Goal: Contribute content

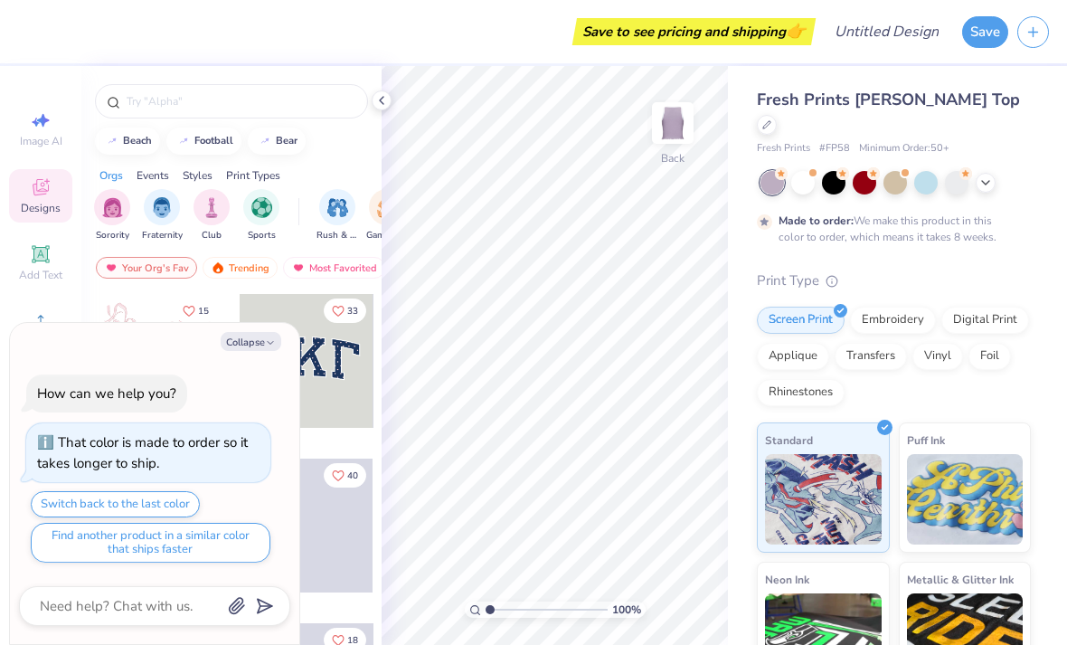
click at [273, 344] on icon "button" at bounding box center [270, 342] width 11 height 11
type textarea "x"
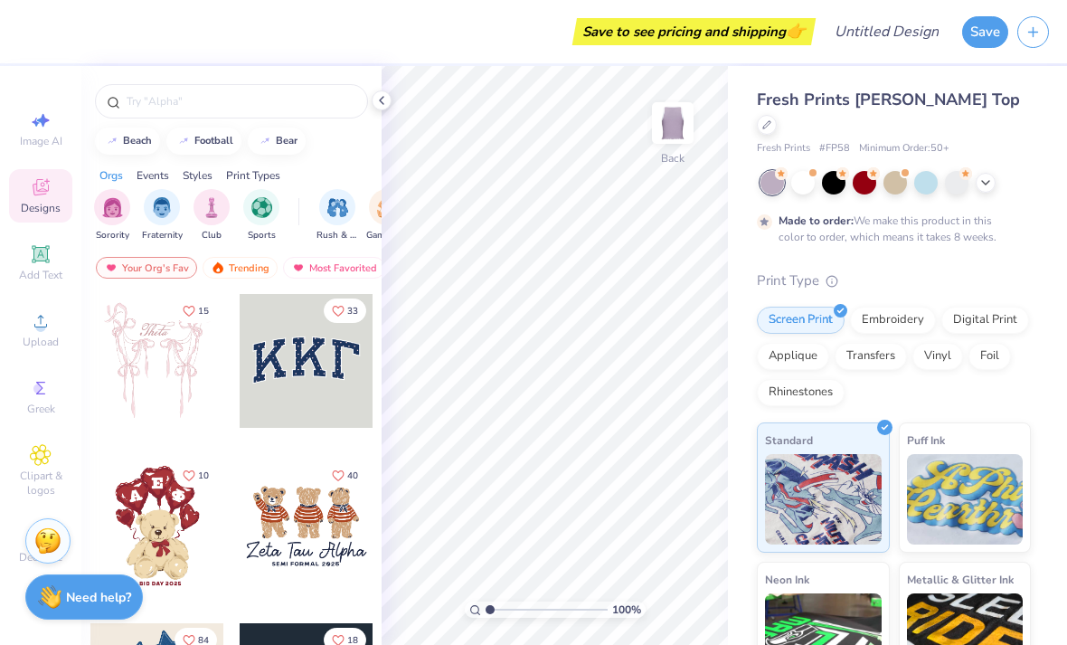
click at [66, 342] on div "Upload" at bounding box center [40, 329] width 63 height 53
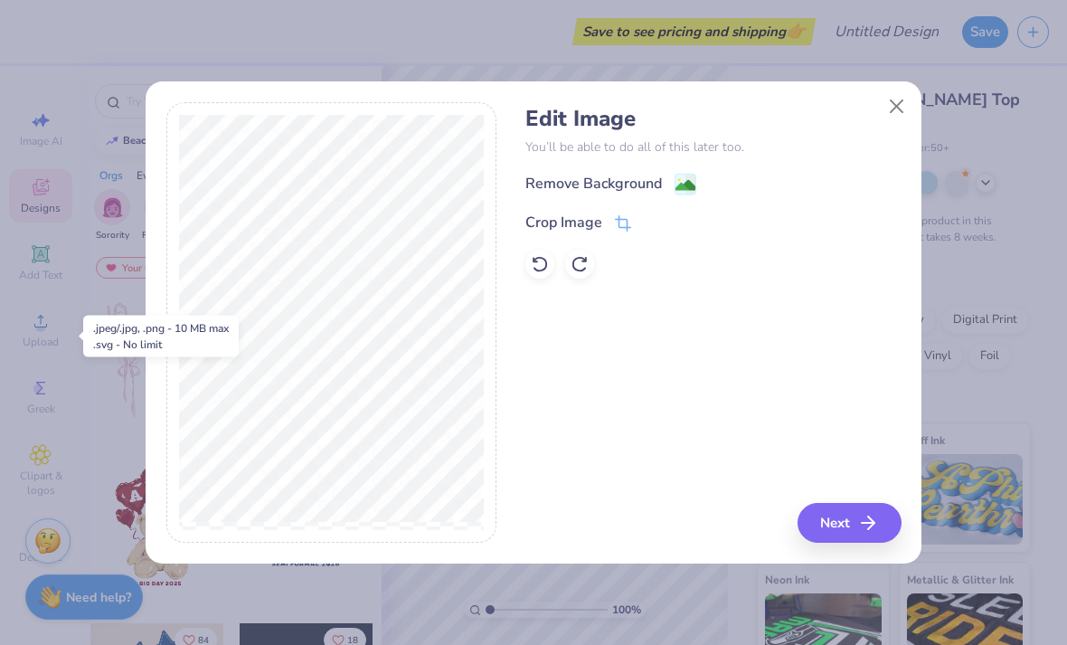
click at [853, 517] on button "Next" at bounding box center [850, 523] width 104 height 40
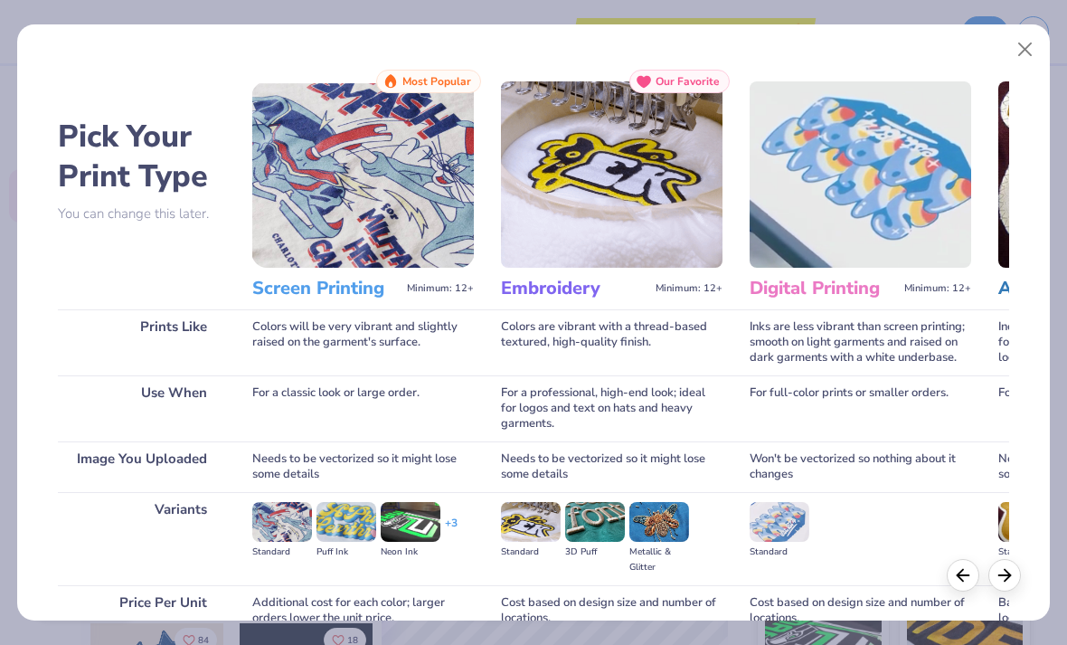
click at [1027, 54] on button "Close" at bounding box center [1025, 50] width 34 height 34
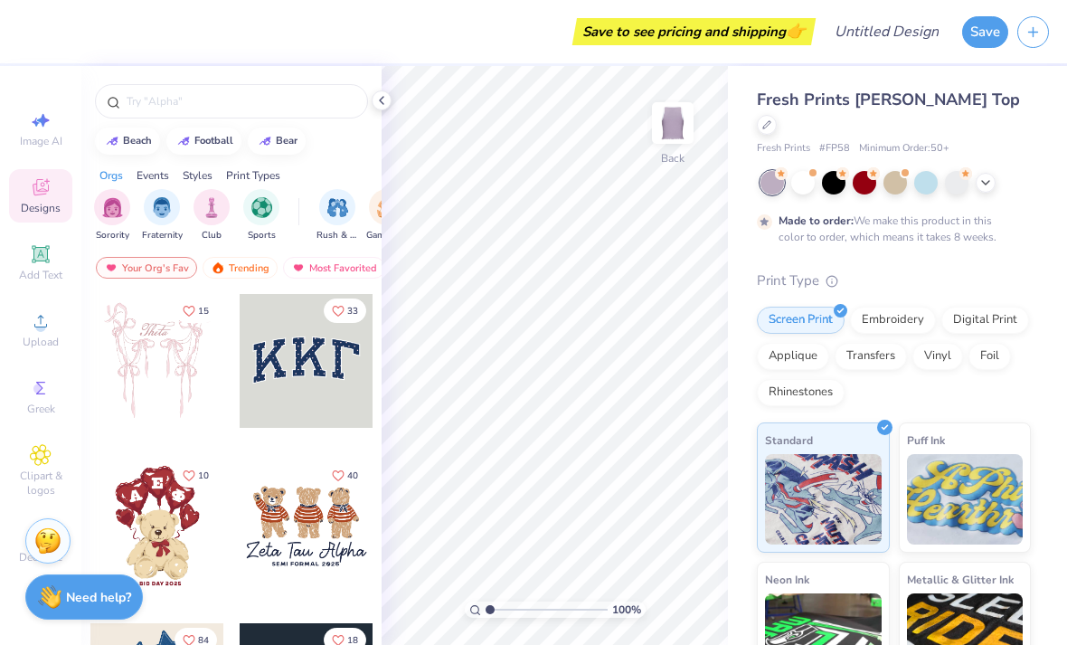
click at [42, 349] on span "Upload" at bounding box center [41, 342] width 36 height 14
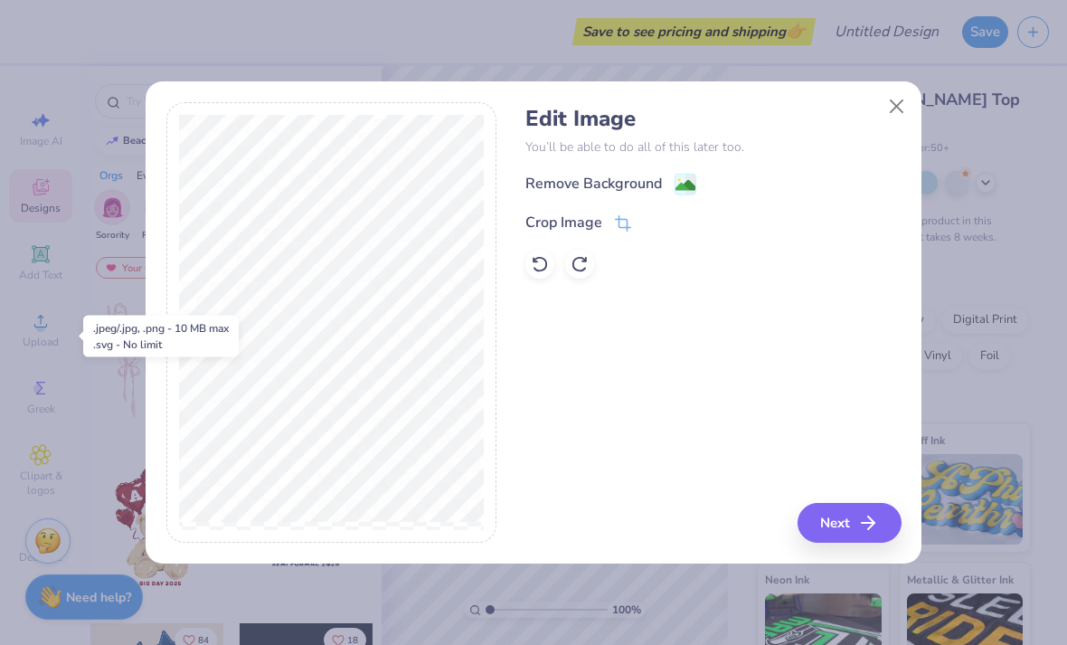
click at [832, 514] on button "Next" at bounding box center [850, 523] width 104 height 40
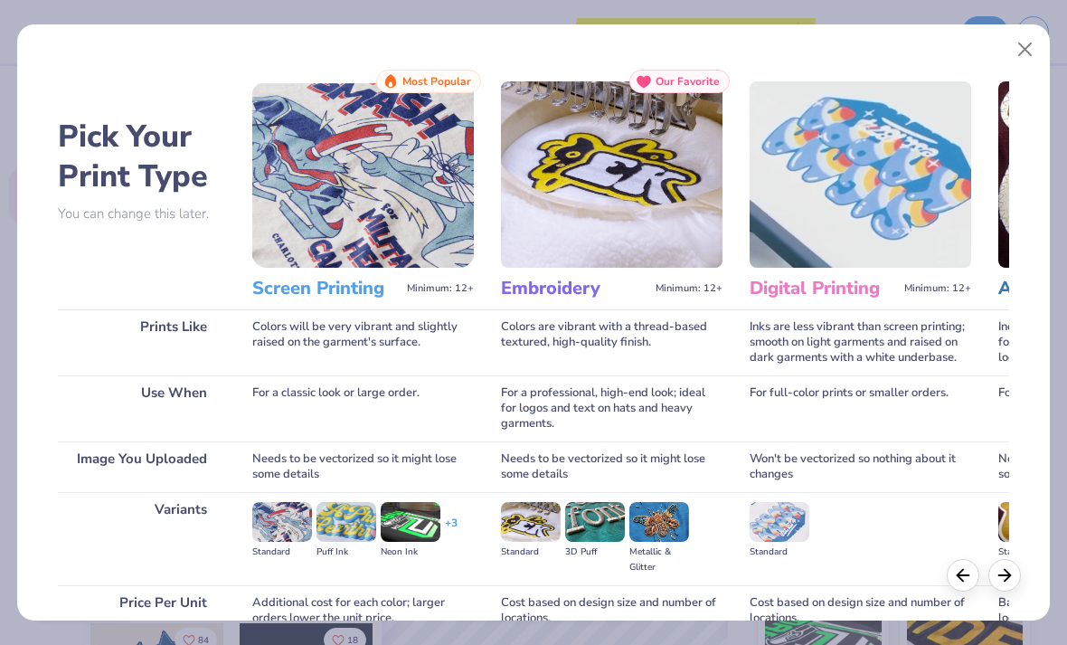
click at [361, 287] on h3 "Screen Printing" at bounding box center [325, 289] width 147 height 24
click at [349, 293] on h3 "Screen Printing" at bounding box center [325, 289] width 147 height 24
click at [425, 216] on img at bounding box center [363, 174] width 222 height 186
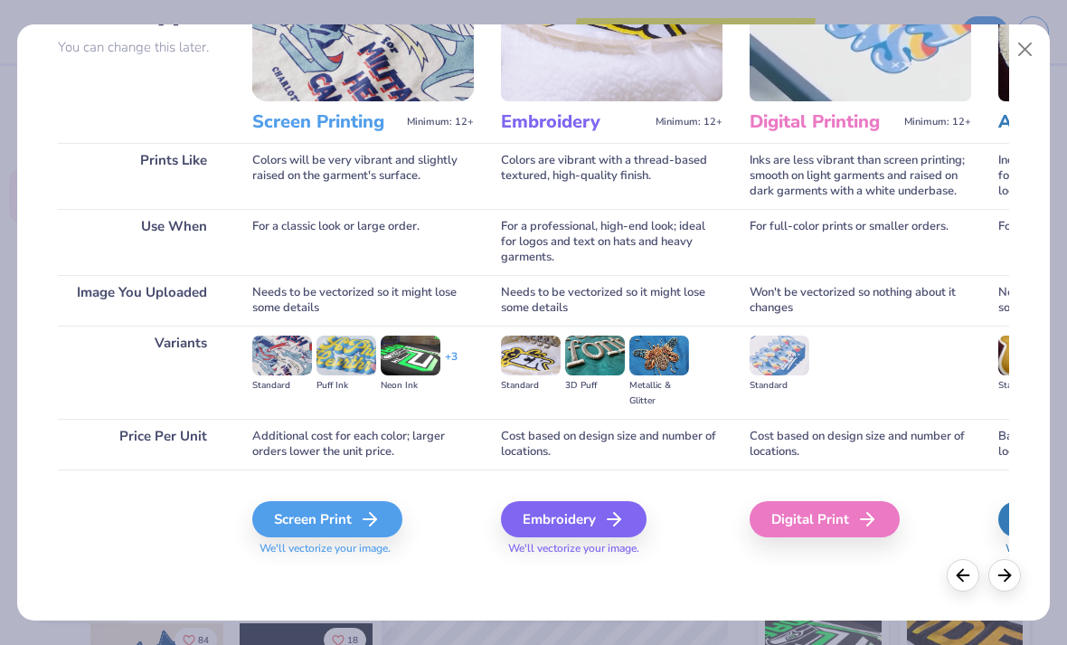
scroll to position [166, 0]
click at [364, 521] on icon at bounding box center [370, 519] width 22 height 22
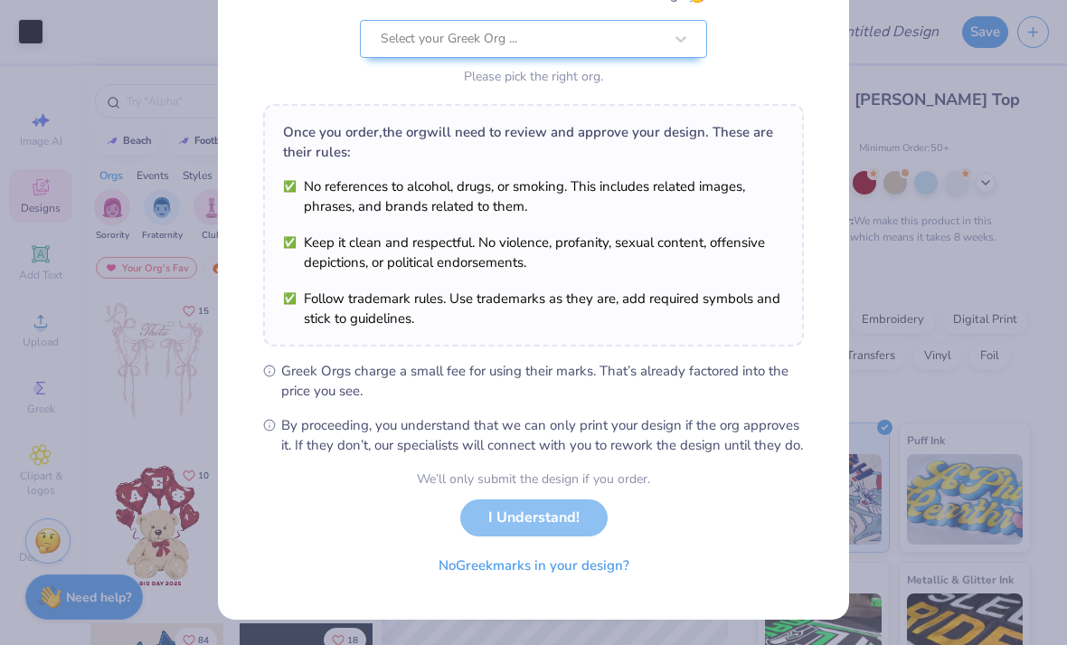
scroll to position [202, 0]
click at [596, 566] on button "No Greek marks in your design?" at bounding box center [534, 565] width 222 height 37
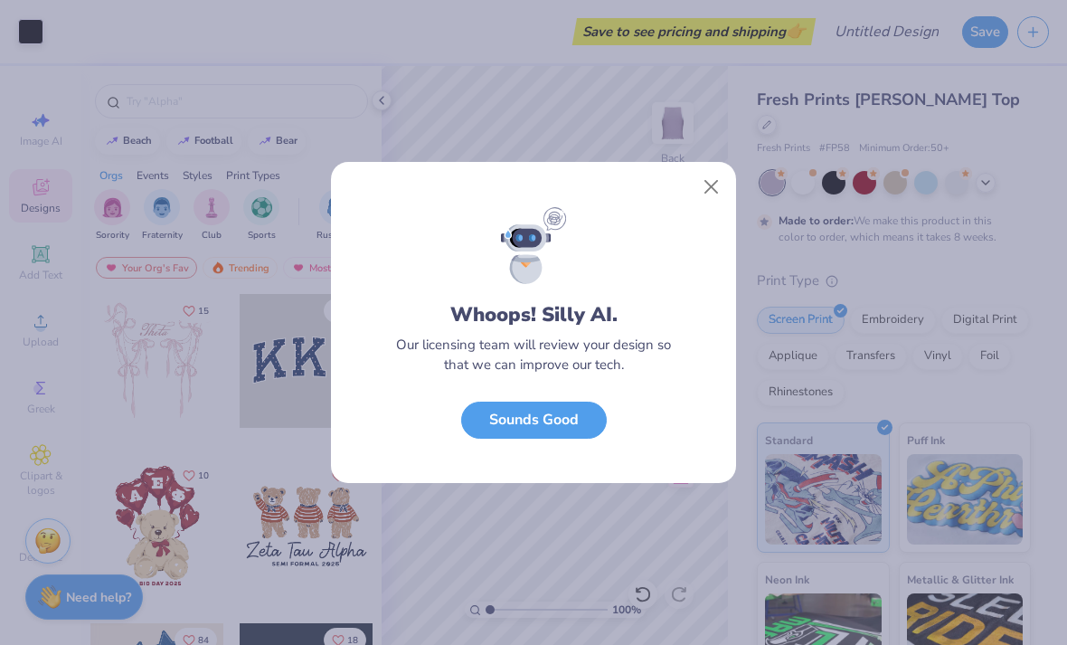
click at [713, 196] on button "Close" at bounding box center [712, 187] width 34 height 34
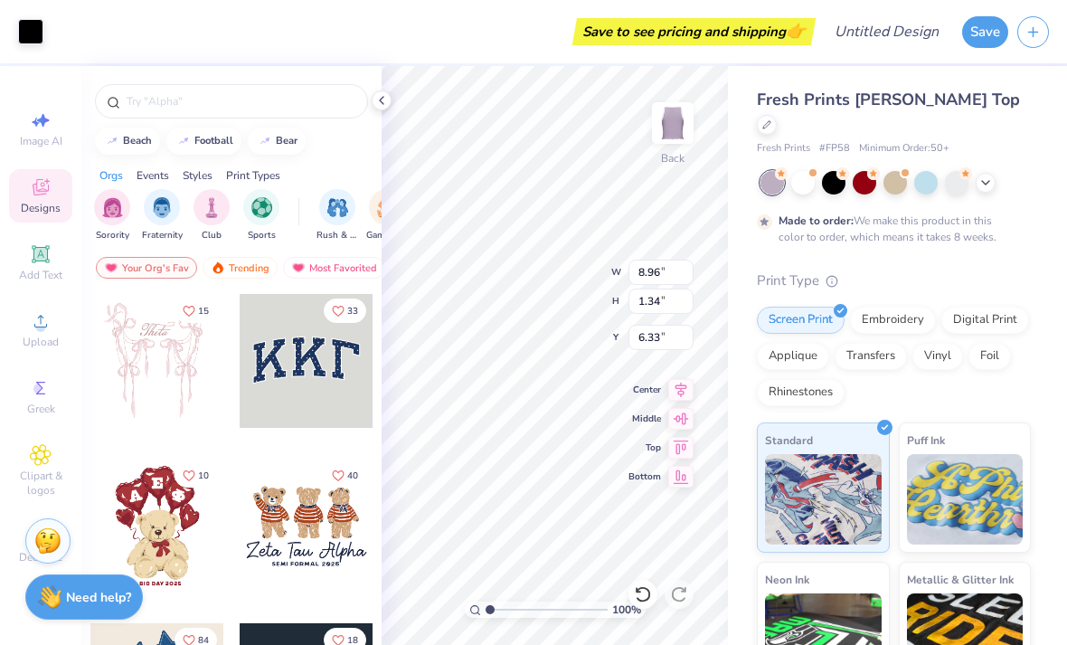
type input "5.66"
click at [800, 171] on div at bounding box center [803, 183] width 24 height 24
type textarea "x"
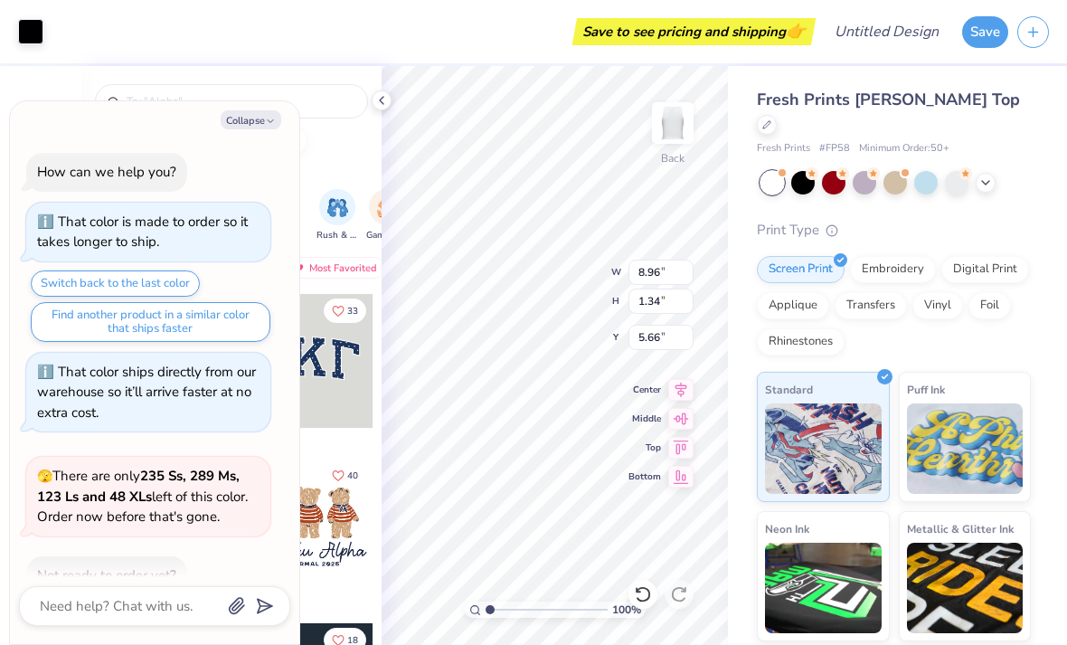
scroll to position [99, 0]
